Goal: Task Accomplishment & Management: Use online tool/utility

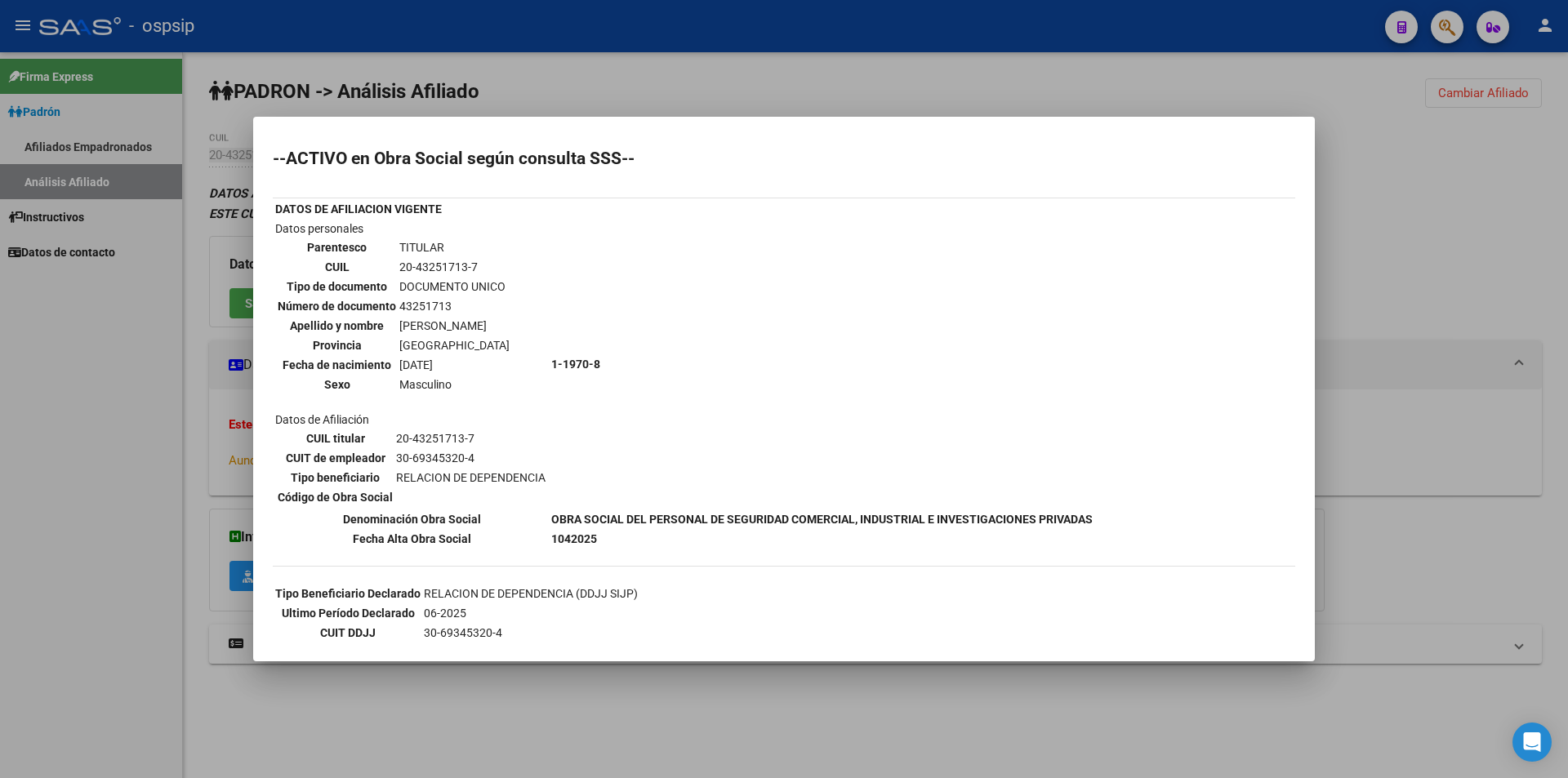
click at [1419, 163] on div at bounding box center [784, 389] width 1568 height 778
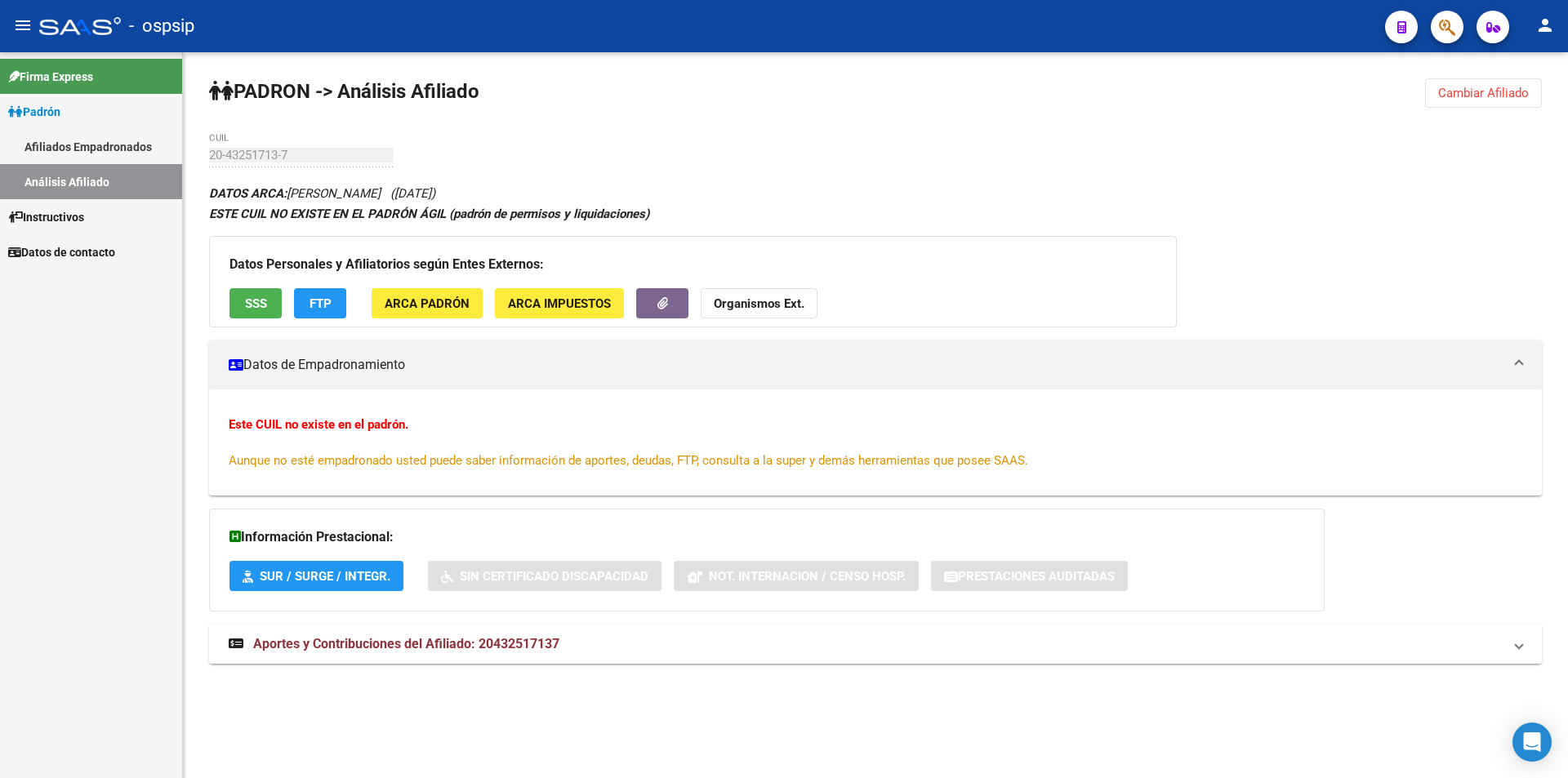
click at [1464, 94] on span "Cambiar Afiliado" at bounding box center [1483, 93] width 91 height 14
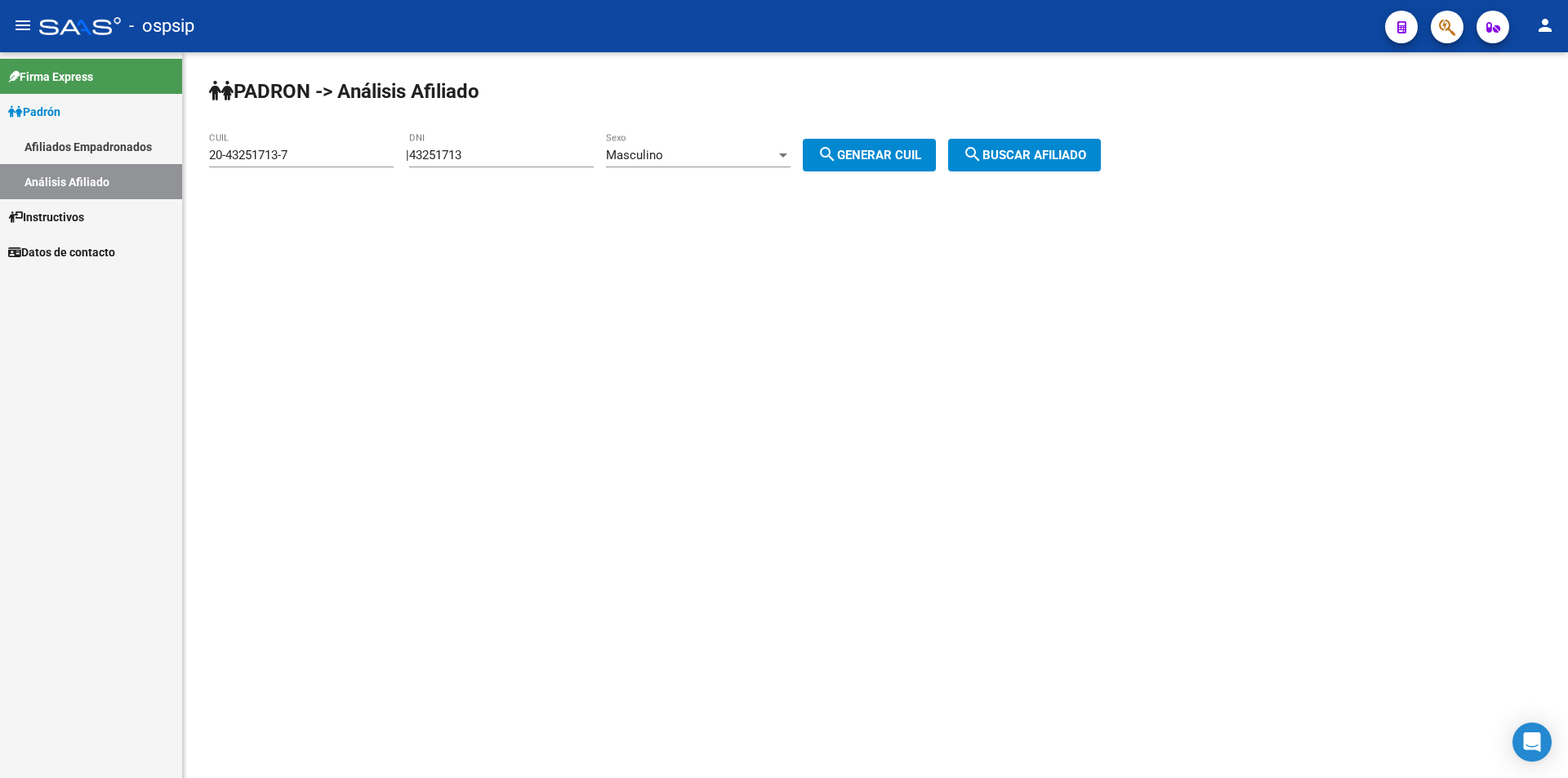
click at [582, 147] on div "43251713 DNI" at bounding box center [501, 150] width 185 height 35
type input "4"
click at [523, 162] on input "DNI" at bounding box center [501, 155] width 185 height 14
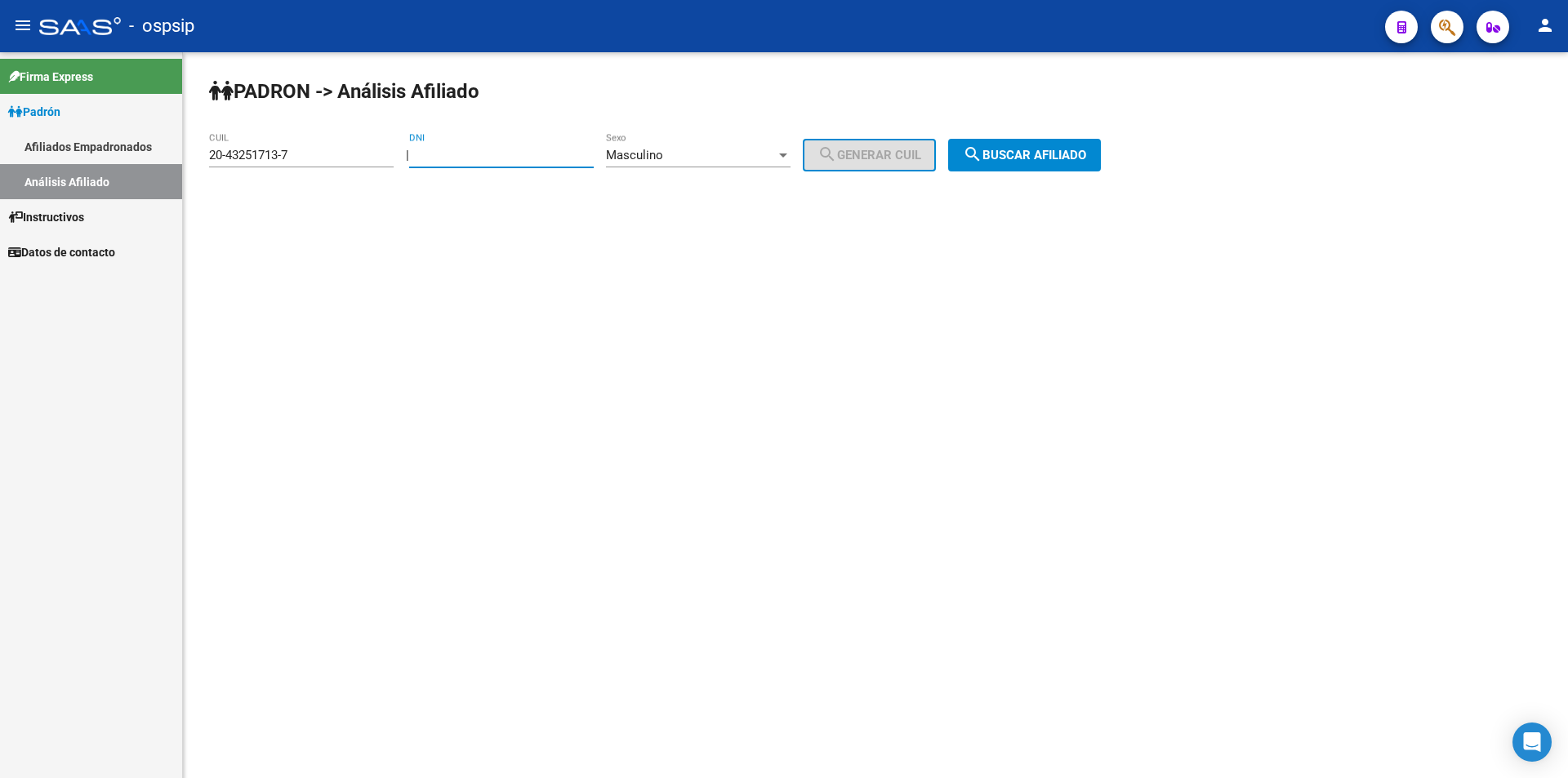
paste input "18198893"
type input "18198893"
click at [641, 145] on div "Masculino Sexo" at bounding box center [698, 150] width 185 height 35
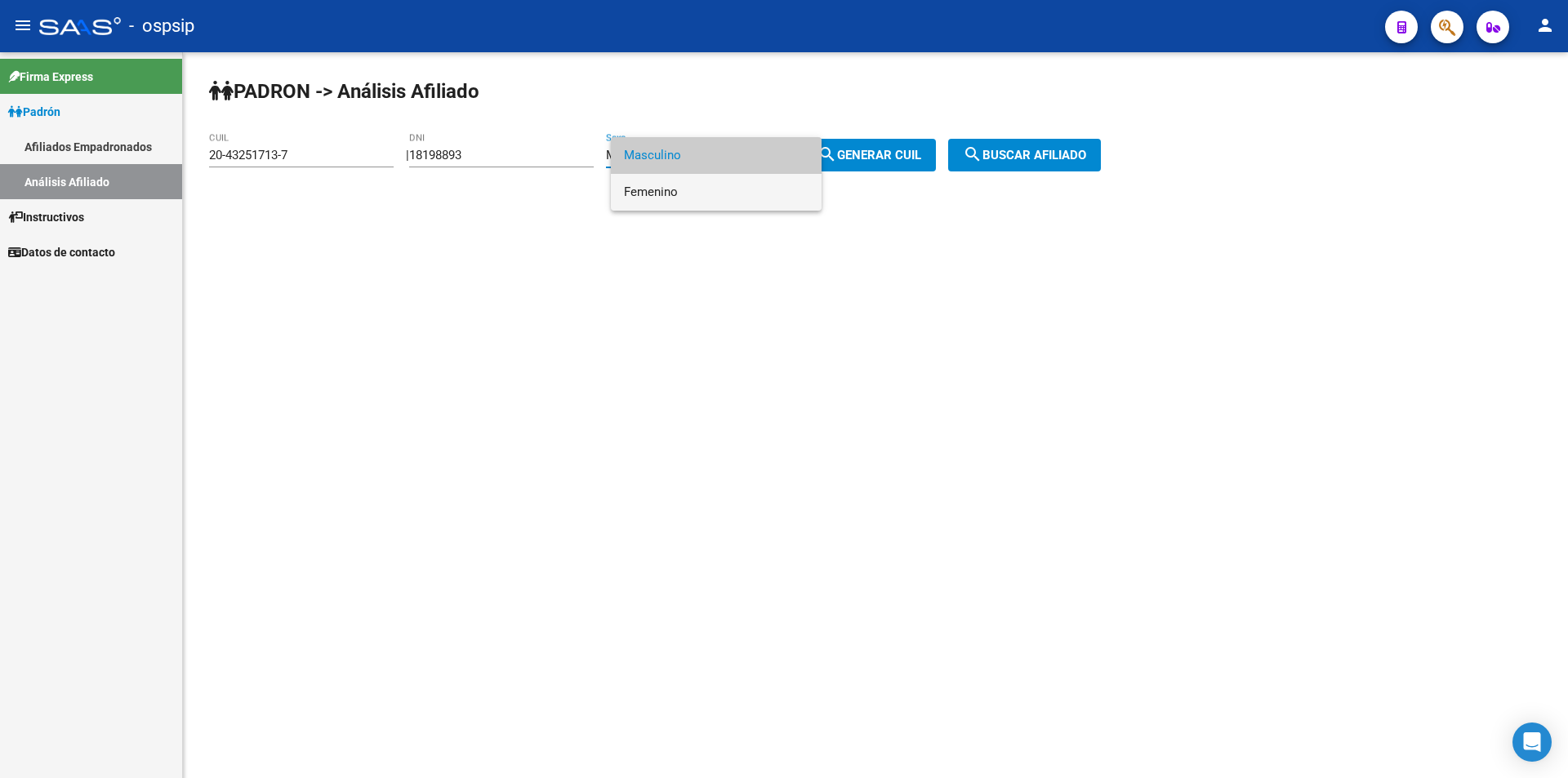
click at [688, 192] on span "Femenino" at bounding box center [716, 192] width 185 height 37
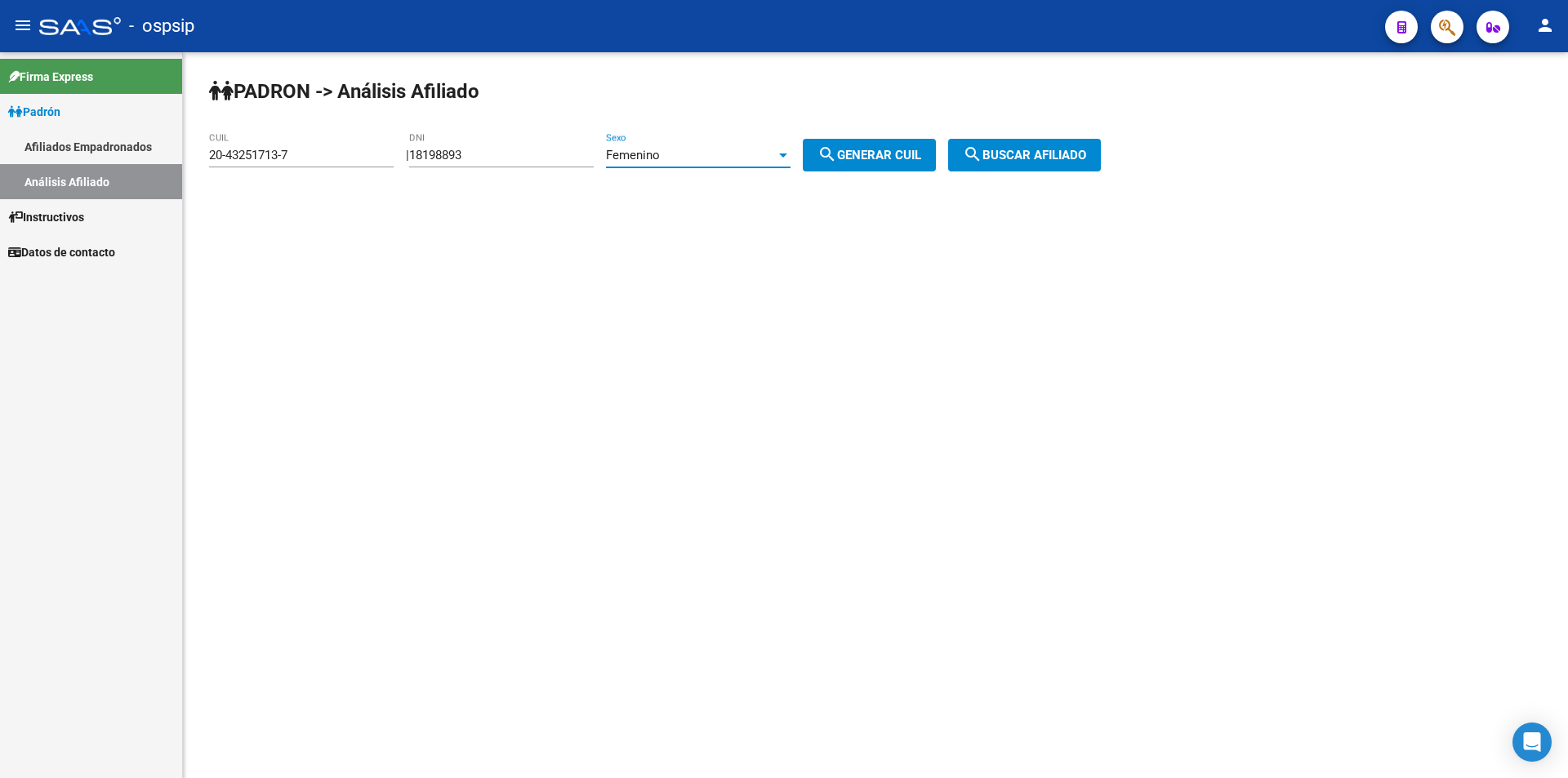
drag, startPoint x: 884, startPoint y: 146, endPoint x: 906, endPoint y: 149, distance: 22.2
click at [886, 148] on button "search Generar CUIL" at bounding box center [869, 155] width 134 height 32
type input "27-18198893-8"
click at [982, 148] on mat-icon "search" at bounding box center [972, 154] width 20 height 20
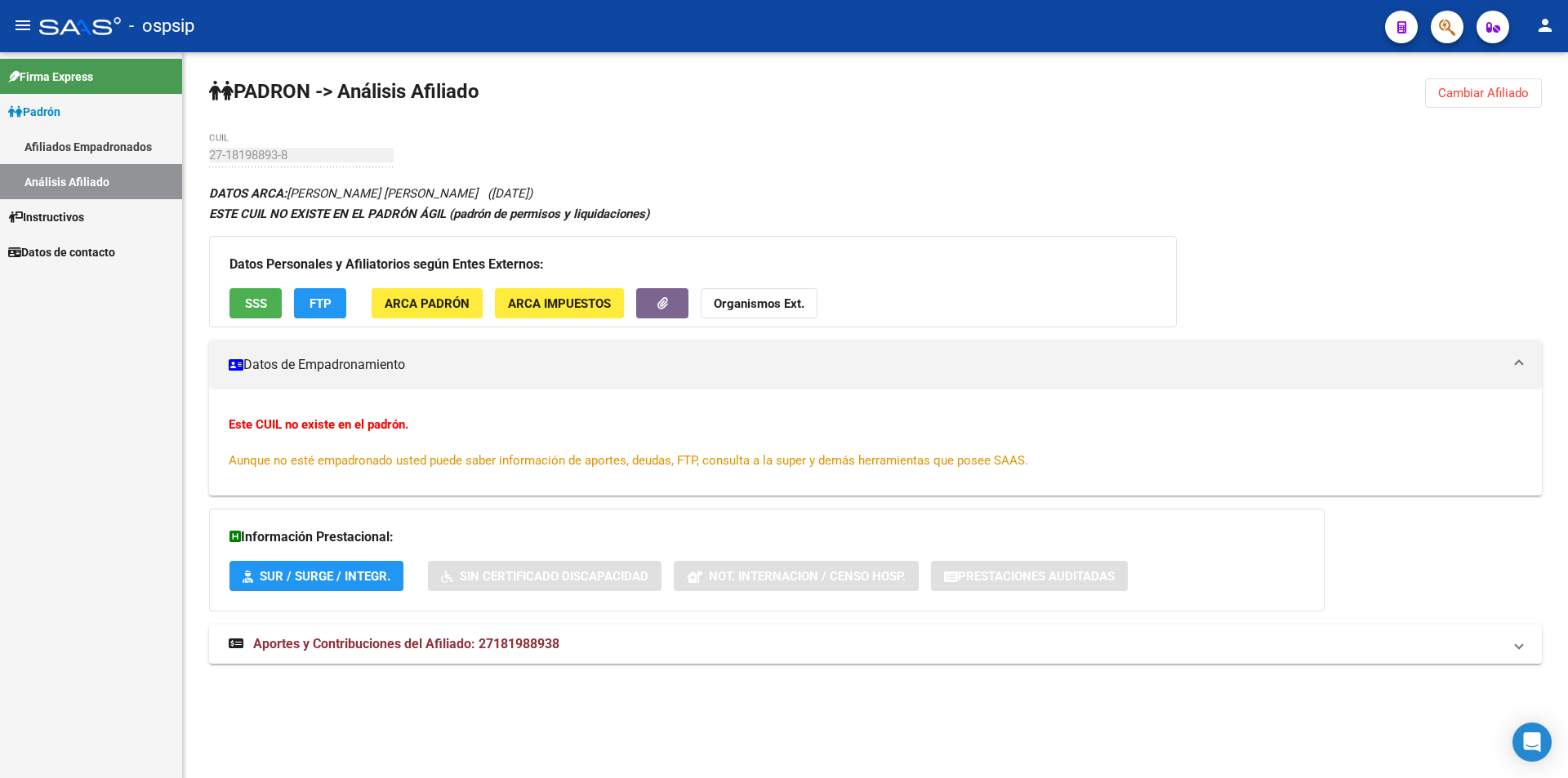
click at [252, 279] on div "Datos Personales y Afiliatorios según Entes Externos: SSS FTP ARCA Padrón ARCA …" at bounding box center [693, 282] width 968 height 92
click at [256, 301] on span "SSS" at bounding box center [256, 304] width 22 height 14
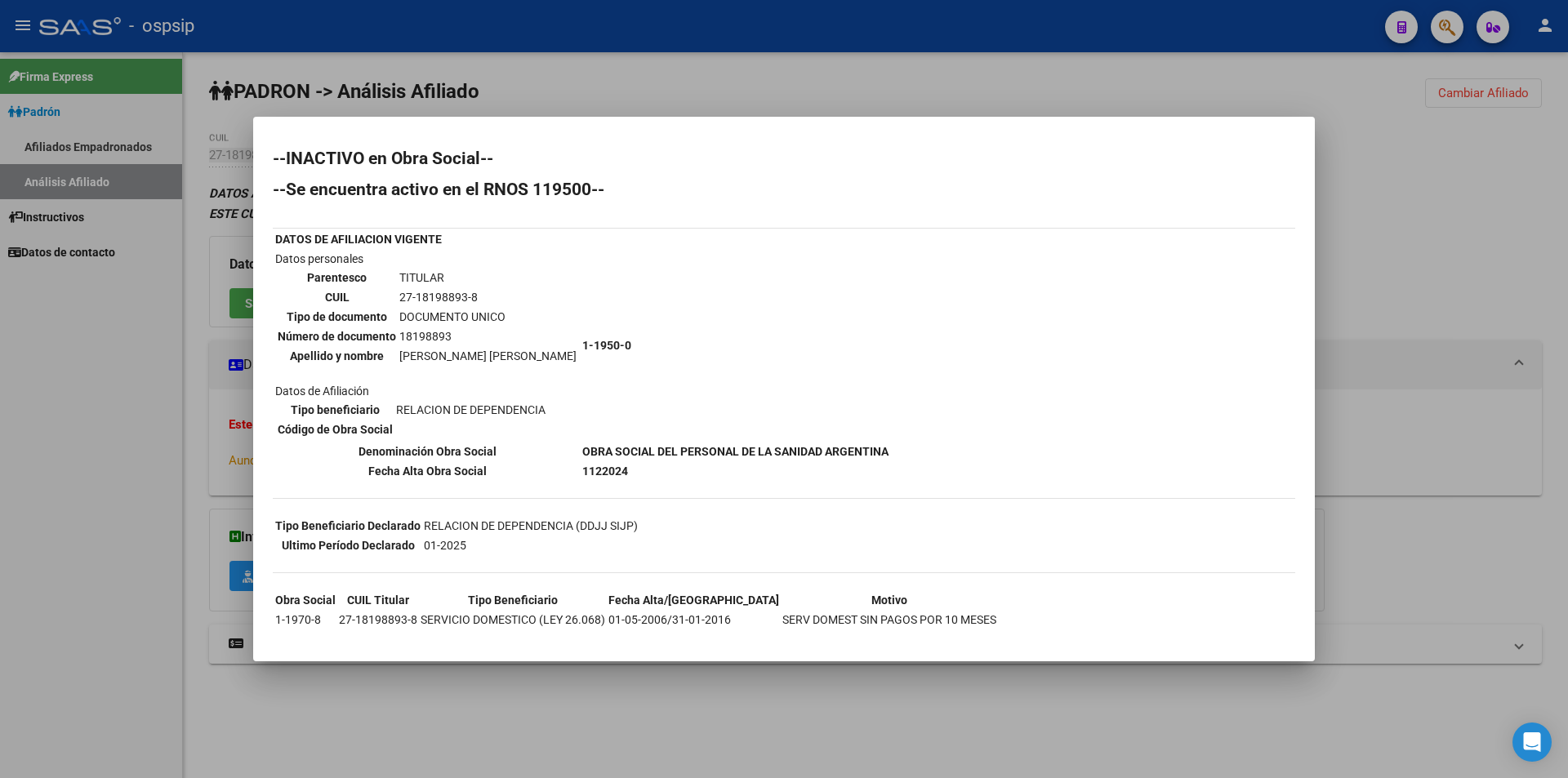
click at [943, 730] on div at bounding box center [784, 389] width 1568 height 778
